Goal: Task Accomplishment & Management: Use online tool/utility

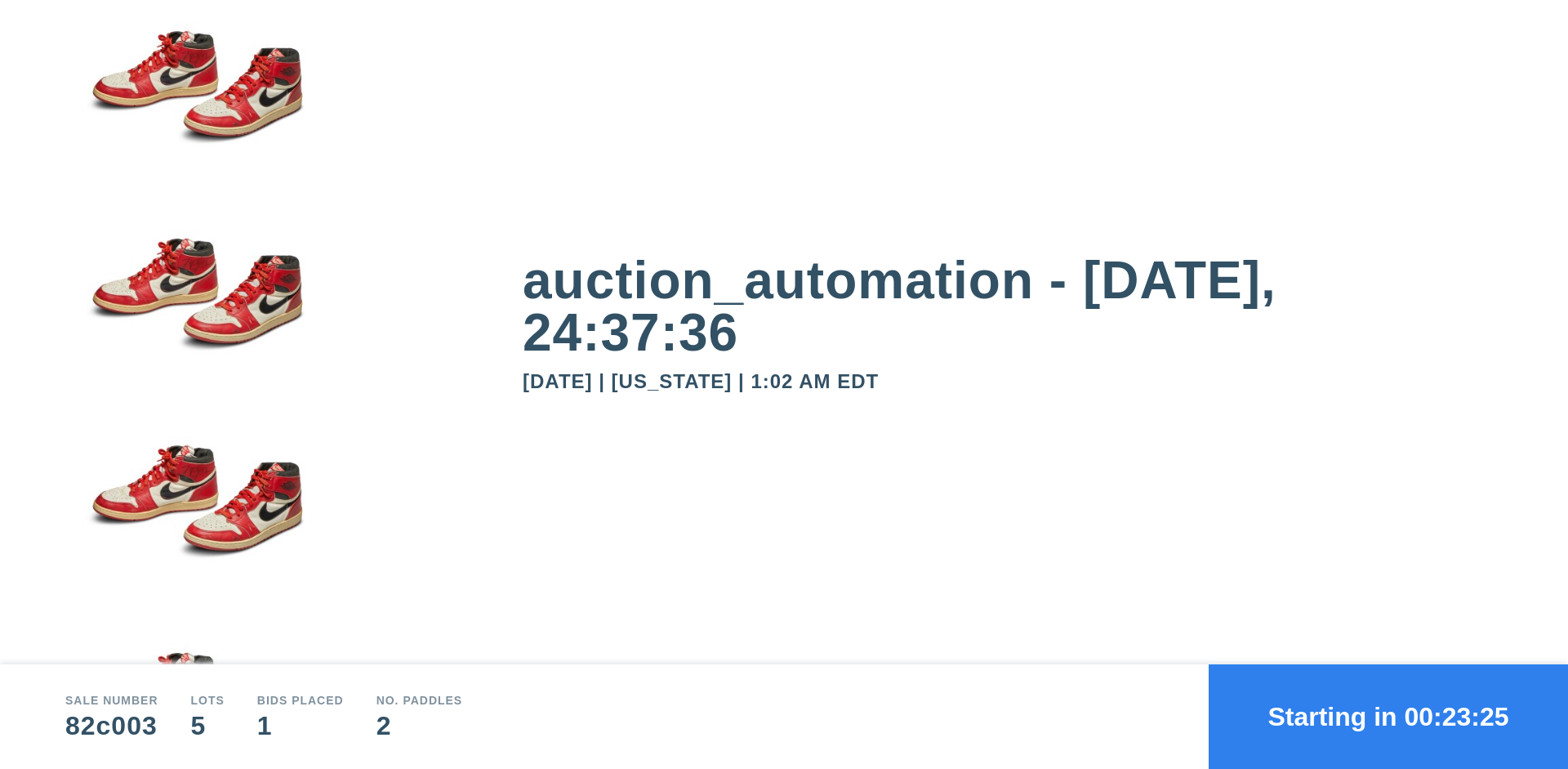
click at [1388, 717] on button "Starting in 00:23:25" at bounding box center [1388, 717] width 359 height 105
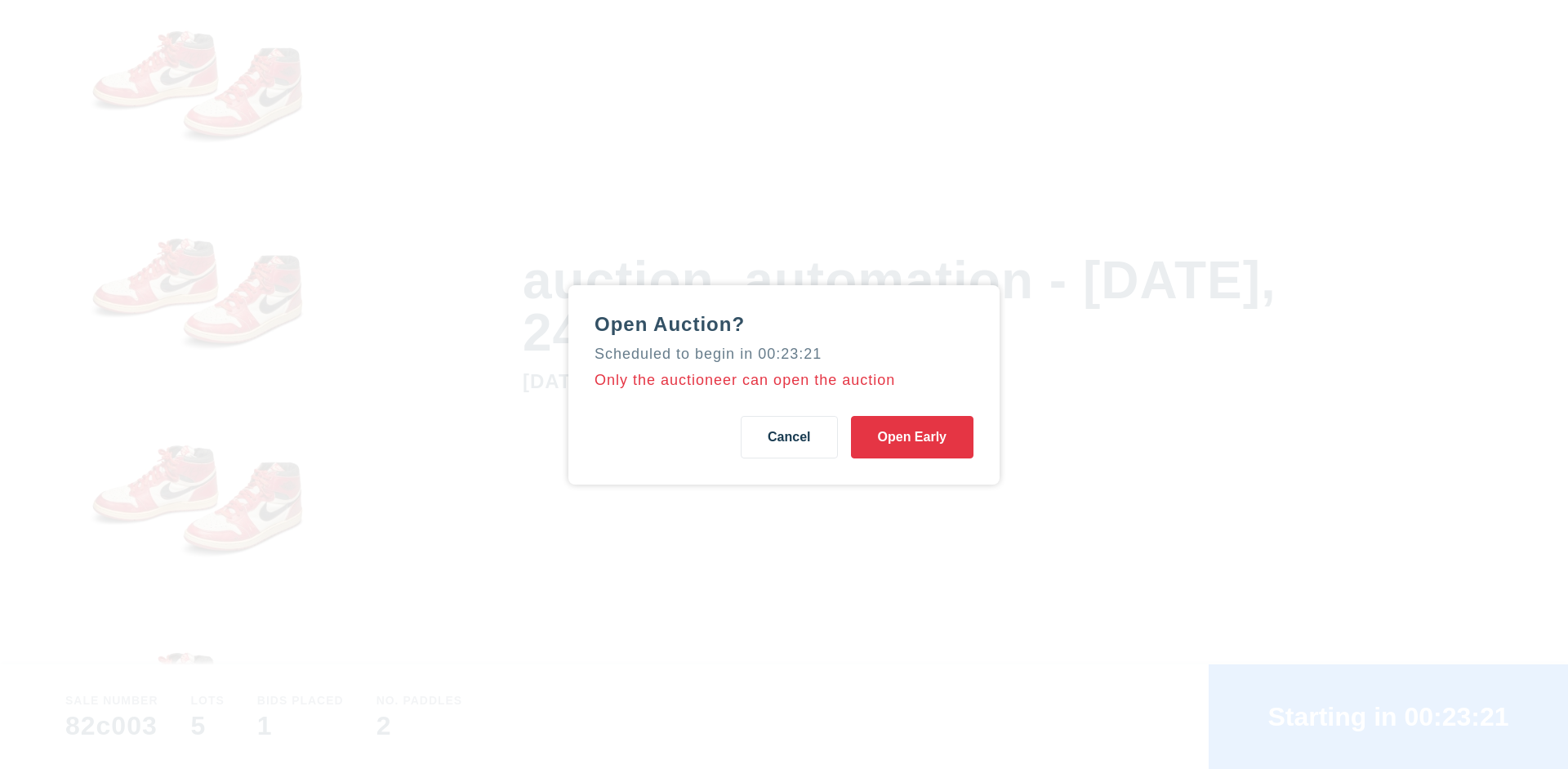
click at [912, 437] on button "Open Early" at bounding box center [912, 437] width 122 height 43
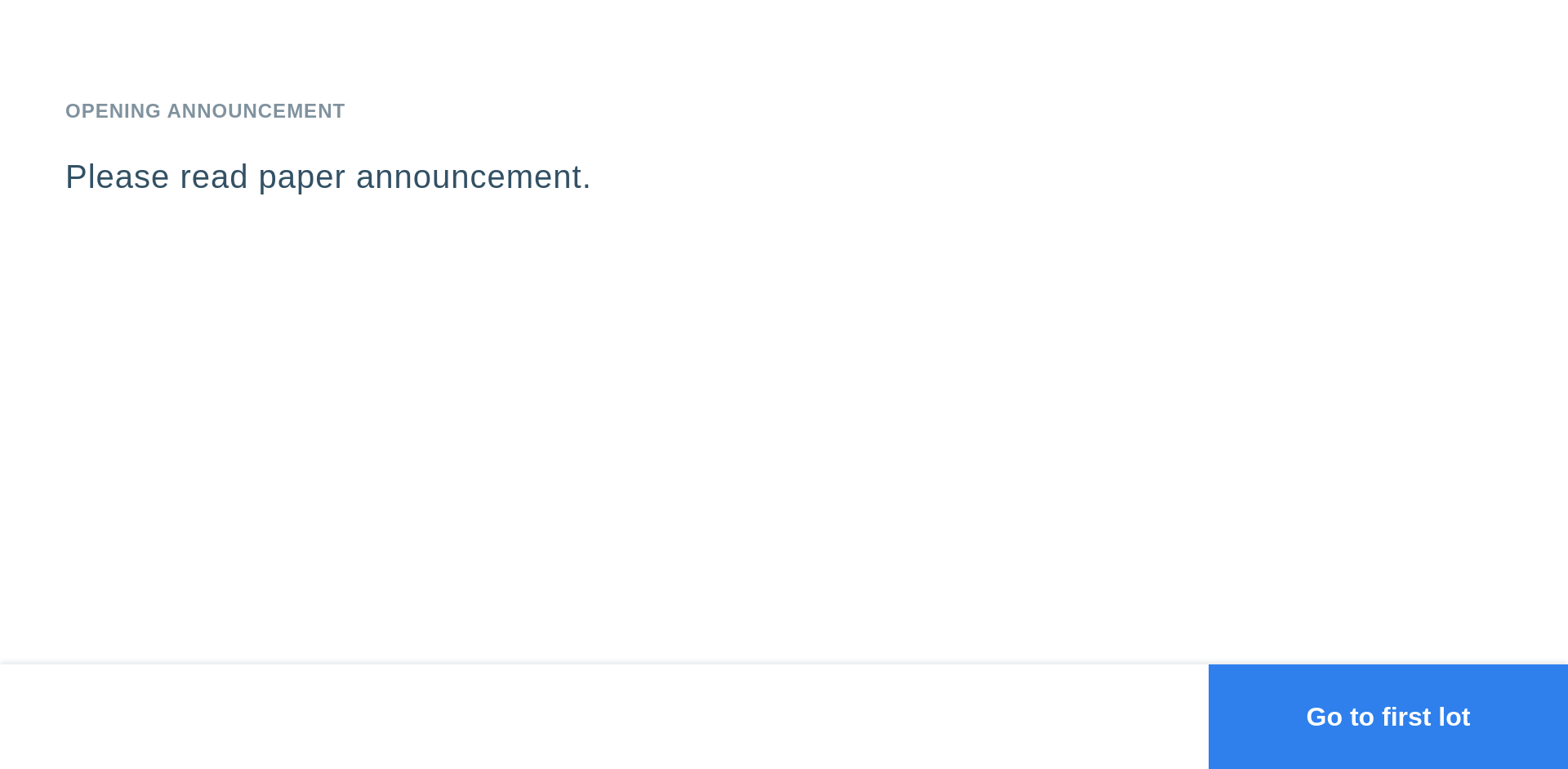
click at [1388, 717] on button "Go to first lot" at bounding box center [1388, 717] width 359 height 105
